Goal: Manage account settings

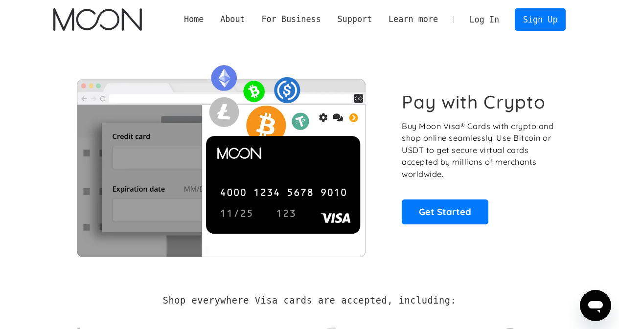
click at [480, 21] on link "Log In" at bounding box center [484, 20] width 46 height 22
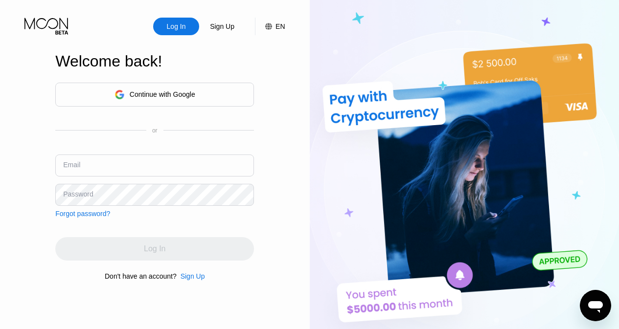
drag, startPoint x: 164, startPoint y: 146, endPoint x: 167, endPoint y: 171, distance: 25.2
click at [166, 158] on div "Continue with Google or Email Password Forgot password?" at bounding box center [154, 150] width 199 height 135
click at [167, 171] on input "text" at bounding box center [154, 166] width 199 height 22
paste input "[EMAIL_ADDRESS][DOMAIN_NAME]"
type input "[EMAIL_ADDRESS][DOMAIN_NAME]"
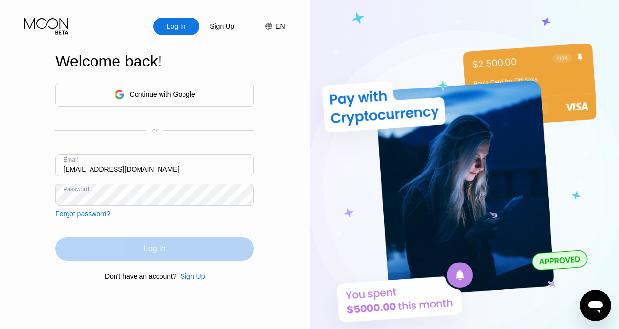
click at [157, 248] on div "Log In" at bounding box center [155, 249] width 22 height 10
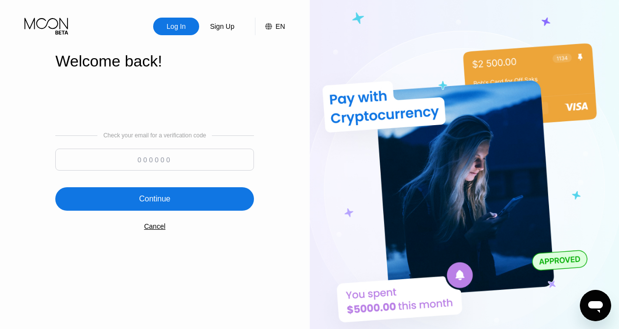
click at [175, 166] on input at bounding box center [154, 160] width 199 height 22
paste input "247237"
type input "247237"
click at [170, 201] on div "Continue" at bounding box center [154, 199] width 31 height 10
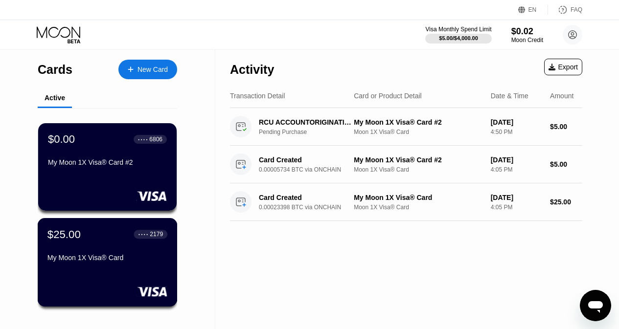
click at [70, 235] on div "$25.00" at bounding box center [63, 234] width 33 height 13
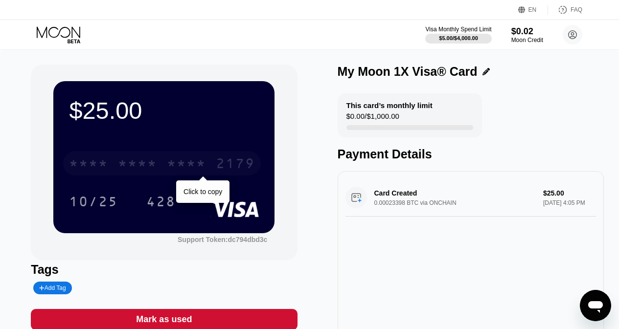
click at [141, 169] on div "* * * *" at bounding box center [137, 165] width 39 height 16
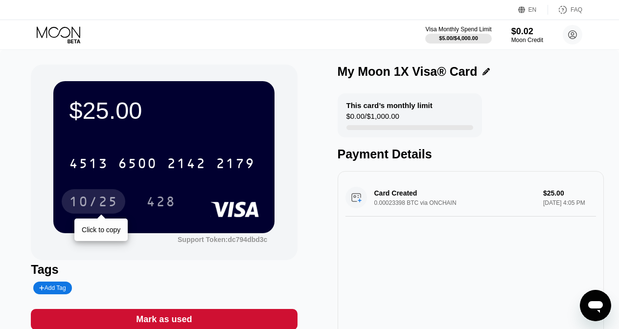
click at [87, 200] on div "10/25" at bounding box center [93, 203] width 49 height 16
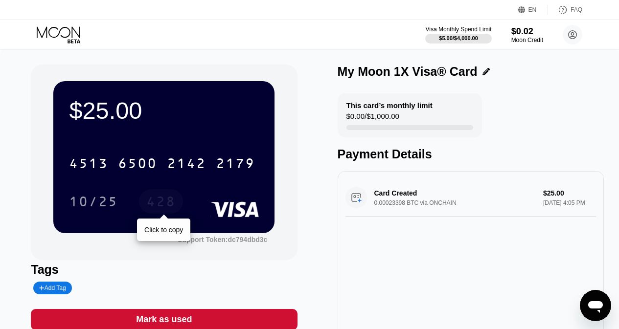
click at [154, 203] on div "428" at bounding box center [160, 203] width 29 height 16
click at [568, 35] on icon at bounding box center [572, 35] width 8 height 8
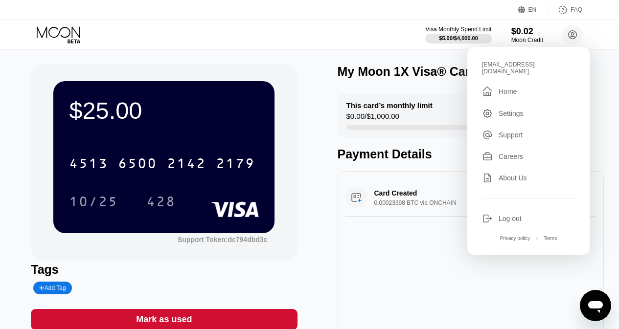
click at [518, 86] on div " Home" at bounding box center [528, 92] width 93 height 12
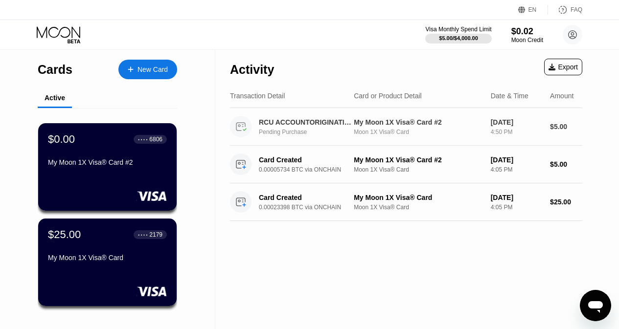
click at [371, 126] on div "My Moon 1X Visa® Card #2" at bounding box center [418, 122] width 129 height 8
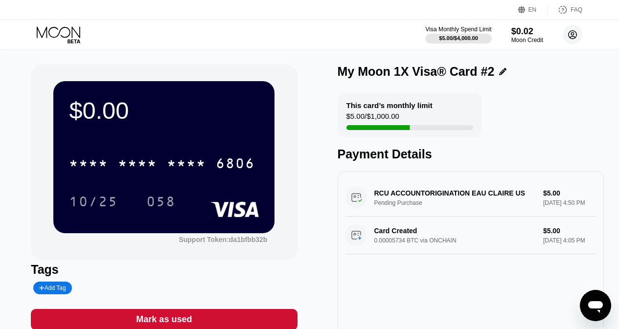
click at [568, 35] on icon at bounding box center [572, 35] width 8 height 8
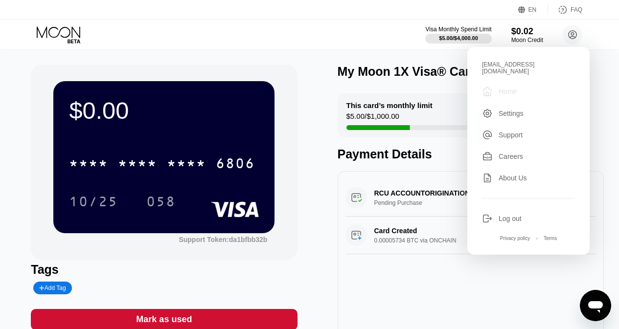
click at [506, 88] on div "Home" at bounding box center [507, 92] width 18 height 8
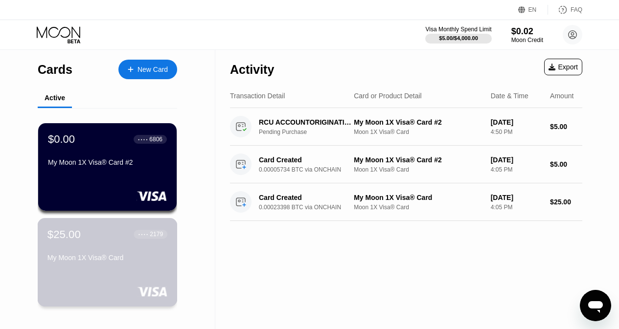
click at [133, 266] on div "My Moon 1X Visa® Card" at bounding box center [107, 260] width 120 height 12
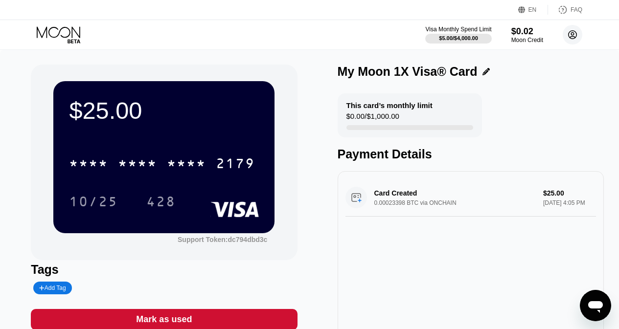
click at [576, 38] on circle at bounding box center [572, 35] width 20 height 20
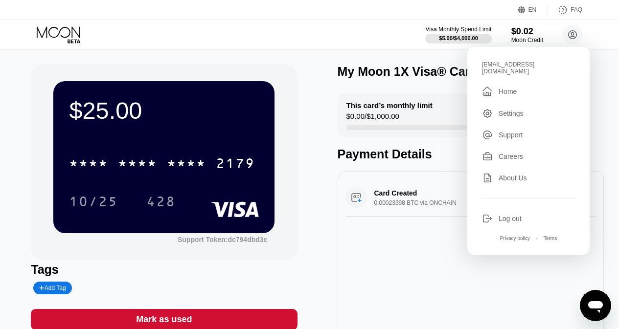
click at [505, 88] on div "Home" at bounding box center [507, 92] width 18 height 8
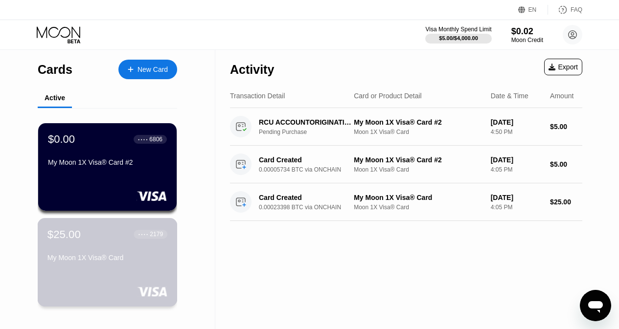
click at [136, 260] on div "My Moon 1X Visa® Card" at bounding box center [107, 258] width 120 height 8
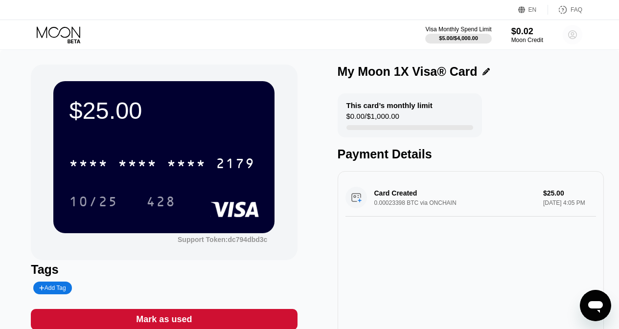
click at [569, 36] on circle at bounding box center [572, 35] width 20 height 20
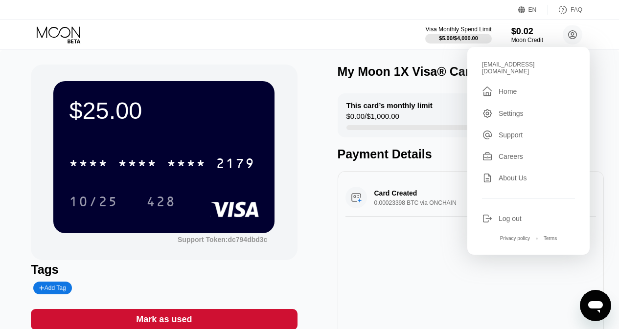
click at [504, 88] on div "Home" at bounding box center [507, 92] width 18 height 8
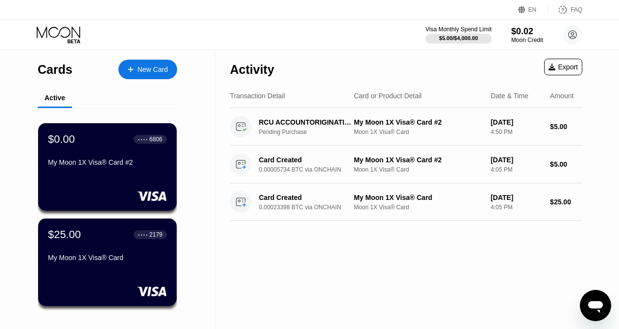
click at [69, 32] on icon at bounding box center [59, 34] width 45 height 17
click at [571, 36] on circle at bounding box center [572, 35] width 20 height 20
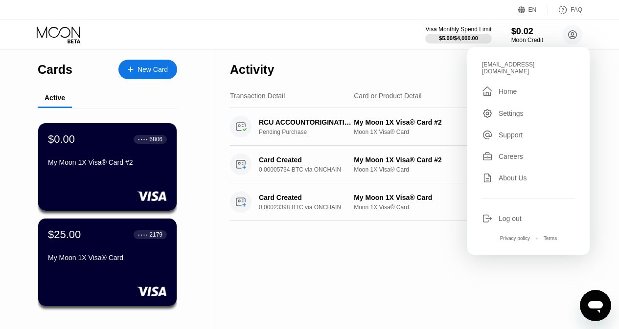
click at [503, 88] on div "Home" at bounding box center [507, 92] width 18 height 8
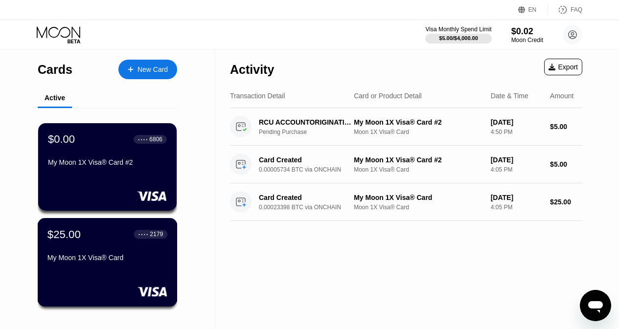
click at [130, 262] on div "My Moon 1X Visa® Card" at bounding box center [107, 258] width 120 height 8
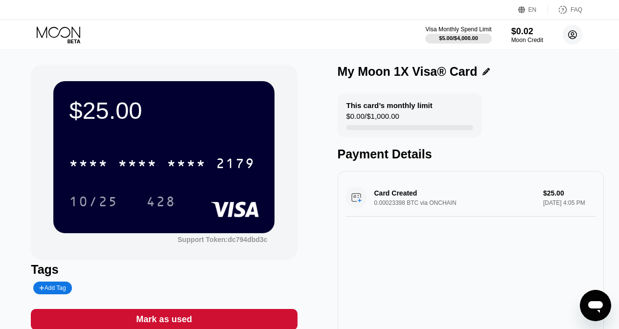
click at [574, 37] on circle at bounding box center [572, 35] width 20 height 20
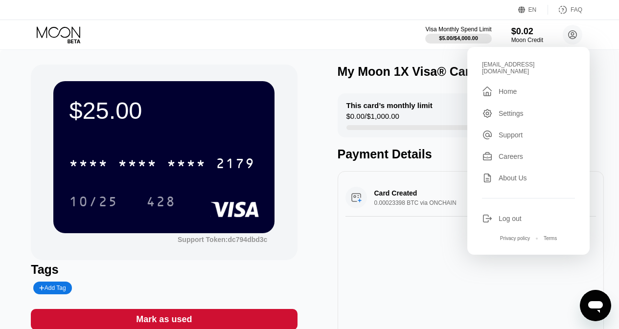
click at [509, 88] on div "Home" at bounding box center [507, 92] width 18 height 8
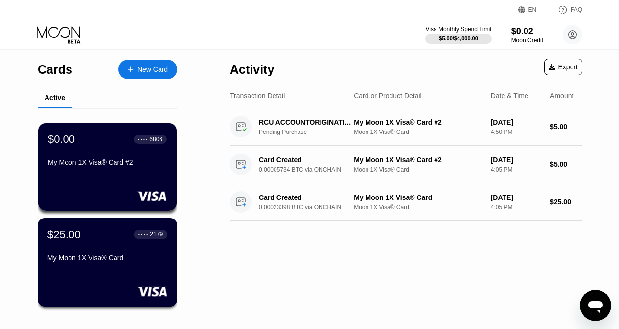
click at [105, 262] on div "My Moon 1X Visa® Card" at bounding box center [107, 258] width 120 height 8
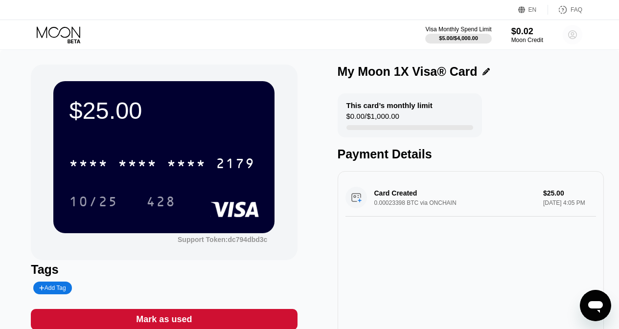
click at [569, 34] on circle at bounding box center [572, 35] width 20 height 20
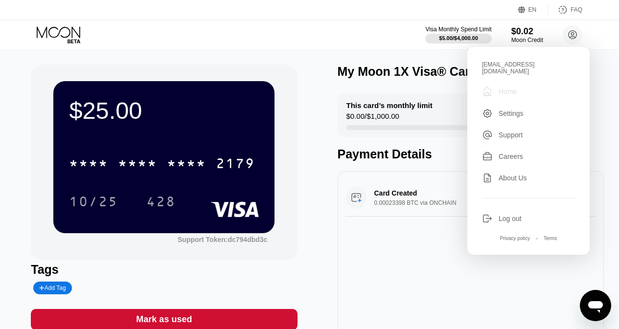
click at [514, 88] on div "Home" at bounding box center [507, 92] width 18 height 8
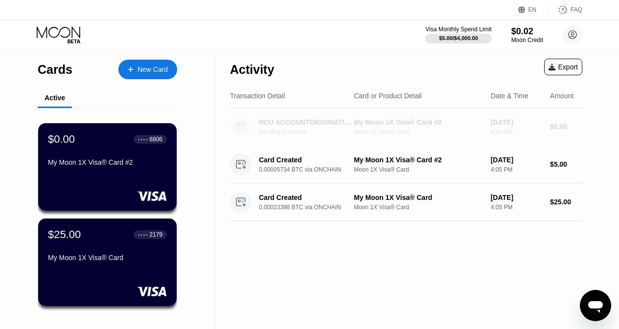
click at [415, 124] on div "My Moon 1X Visa® Card #2" at bounding box center [418, 122] width 129 height 8
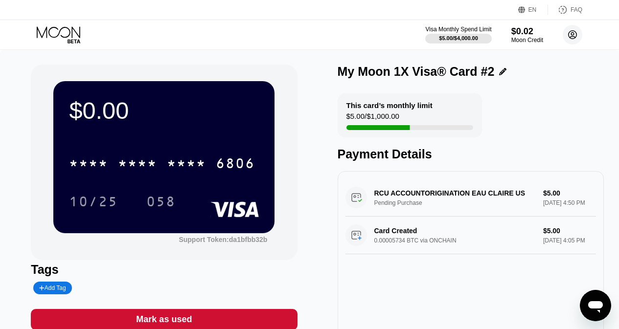
click at [573, 36] on circle at bounding box center [572, 35] width 20 height 20
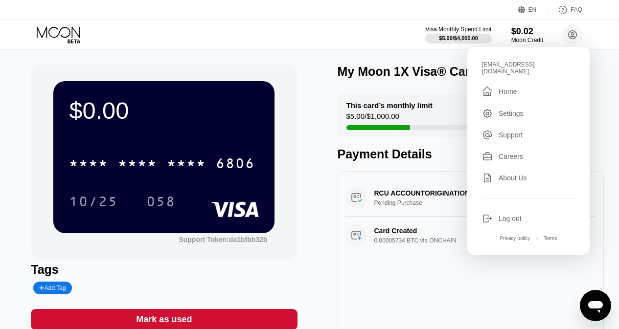
click at [510, 88] on div "Home" at bounding box center [507, 92] width 18 height 8
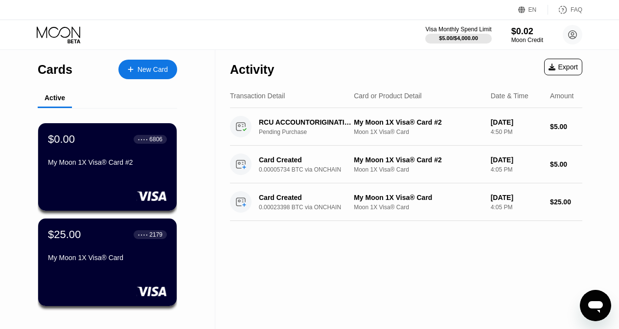
click at [79, 251] on div "$25.00 ● ● ● ● 2179 My Moon 1X Visa® Card" at bounding box center [107, 246] width 119 height 37
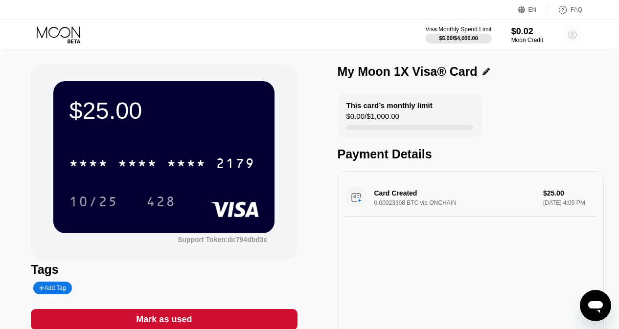
click at [574, 37] on icon at bounding box center [572, 34] width 5 height 5
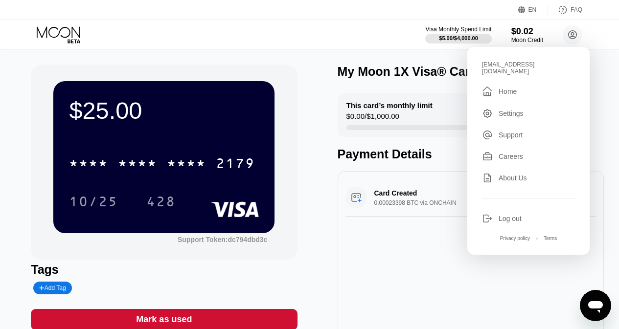
click at [505, 217] on div "Log out" at bounding box center [509, 219] width 23 height 8
